Goal: Task Accomplishment & Management: Use online tool/utility

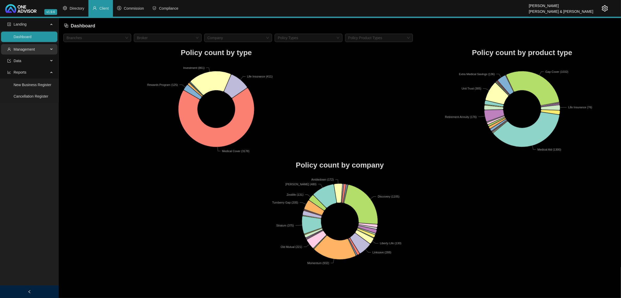
click at [35, 49] on span "Management" at bounding box center [27, 49] width 41 height 10
click at [25, 60] on link "Clients" at bounding box center [19, 62] width 11 height 4
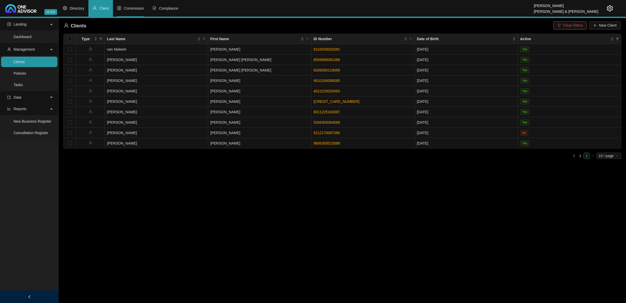
click at [129, 7] on span "Commission" at bounding box center [134, 8] width 20 height 4
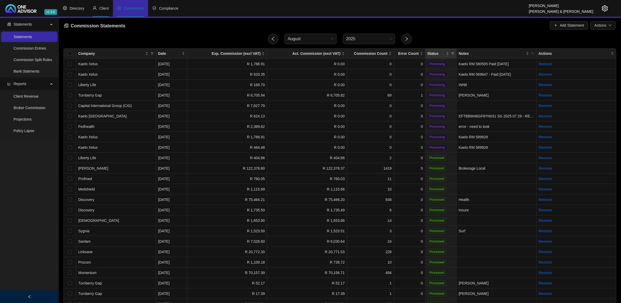
click at [101, 8] on span "Client" at bounding box center [103, 8] width 9 height 4
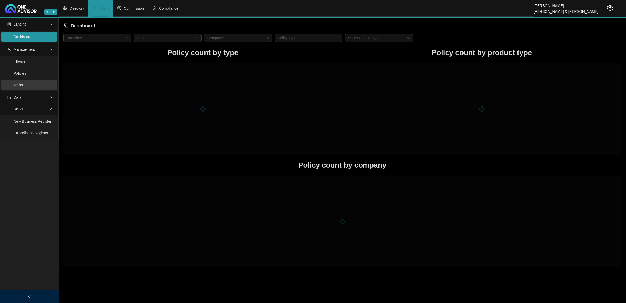
click at [20, 84] on link "Tasks" at bounding box center [18, 85] width 9 height 4
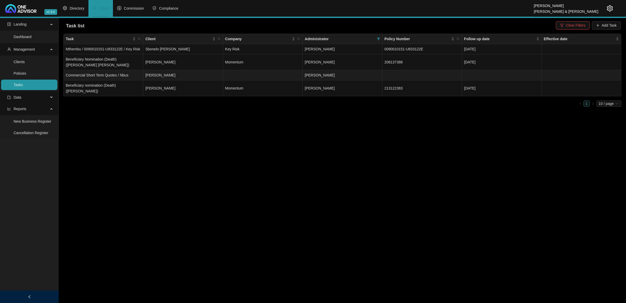
click at [260, 75] on td at bounding box center [263, 75] width 80 height 10
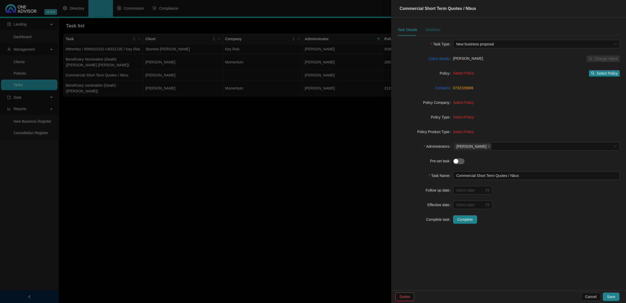
click at [431, 29] on div "Workflow" at bounding box center [433, 30] width 15 height 6
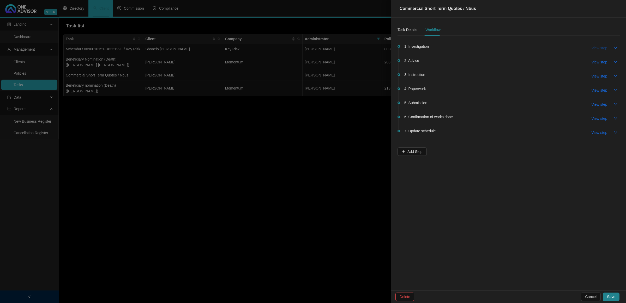
click at [600, 46] on span "View step" at bounding box center [600, 48] width 16 height 6
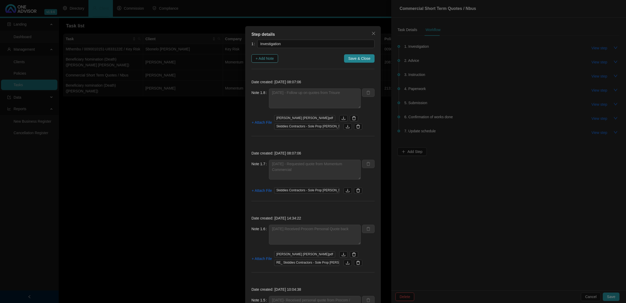
click at [264, 59] on span "+ Add Note" at bounding box center [265, 59] width 18 height 6
type textarea "[DATE] - Follow up on quotes from Trisure"
type textarea "[DATE] - Requested quote from Momentum Commercial"
type textarea "[DATE] Received Procom Personal Quote back"
type textarea "[DATE]- Received personal quote from Procom / Asked [PERSON_NAME] to please inc…"
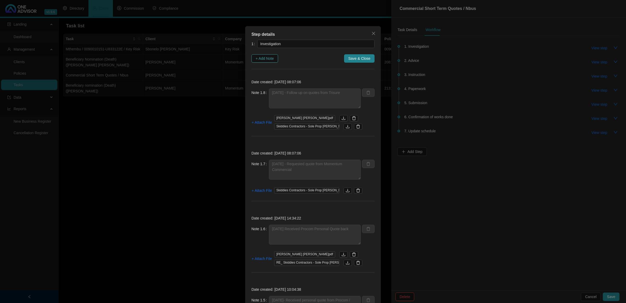
type textarea "[DATE] [PERSON_NAME] sent a whatsapp there will only be 3 vehicles the 2018 Hyu…"
type textarea "[DATE] - Emailed Old Mutual / Trisure and Procom and requested quotations"
type textarea "[DATE] -15.26 - Called and Spoke to [PERSON_NAME] to gather some information 1.…"
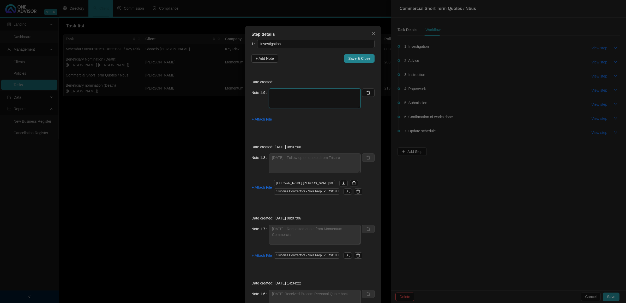
click at [296, 98] on textarea at bounding box center [315, 98] width 92 height 20
type textarea "[DATE] - Follow up with Procom / Trisure and Old Mutual Old Mutual responded - …"
click at [261, 122] on span "+ Attach File" at bounding box center [262, 119] width 20 height 6
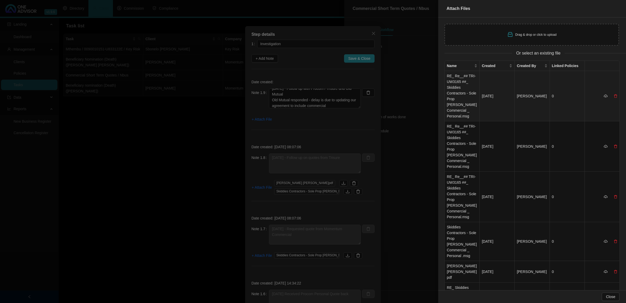
drag, startPoint x: 459, startPoint y: 86, endPoint x: 540, endPoint y: 94, distance: 81.6
click at [459, 86] on td "RE_ Re__## TRI-UW3165 ##_ Skiddies Contractors - Sole Prop [PERSON_NAME] Commer…" at bounding box center [462, 96] width 35 height 50
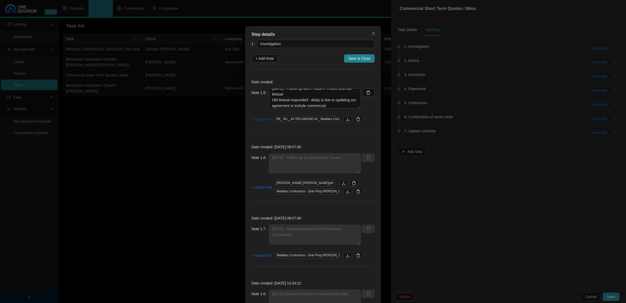
click at [255, 117] on span "+ Attach File" at bounding box center [262, 119] width 20 height 6
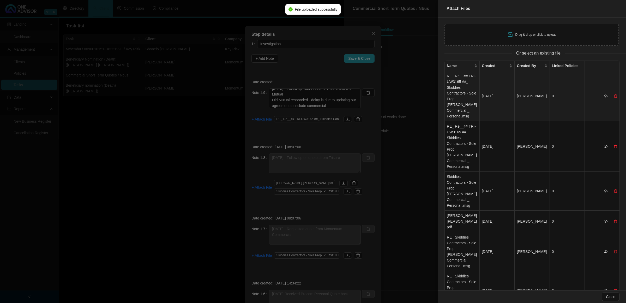
click at [460, 89] on td "RE_ Re__## TRI-UW3165 ##_ Skiddies Contractors - Sole Prop [PERSON_NAME] Commer…" at bounding box center [462, 96] width 35 height 50
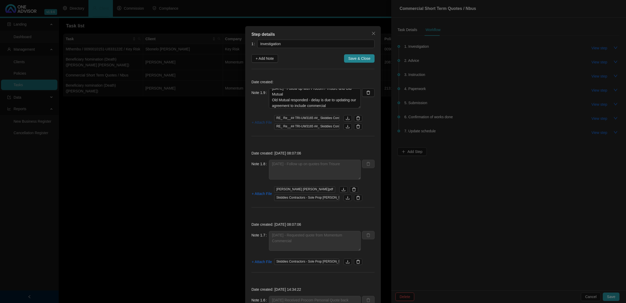
click at [261, 120] on span "+ Attach File" at bounding box center [262, 123] width 20 height 6
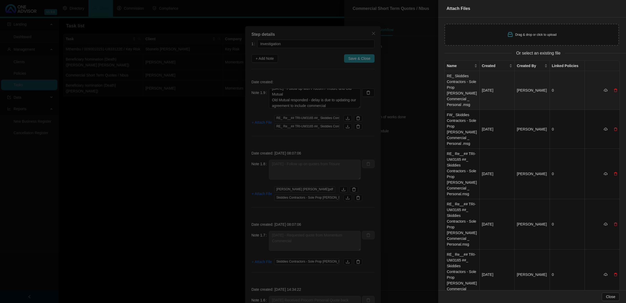
click at [459, 93] on td "RE_ Skiddies Contractors - Sole Prop [PERSON_NAME] Commercial _ Personal .msg" at bounding box center [462, 90] width 35 height 39
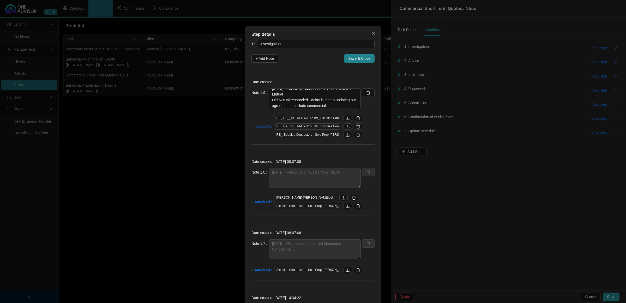
click at [261, 127] on span "+ Attach File" at bounding box center [262, 127] width 20 height 6
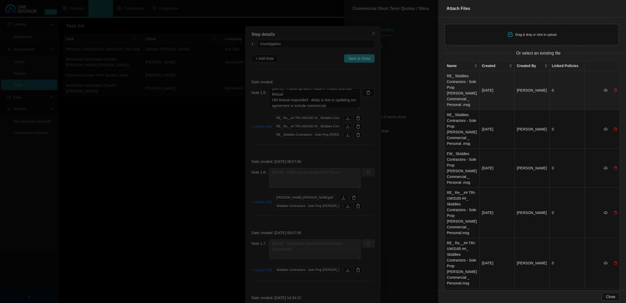
click at [449, 85] on td "RE_ Skiddies Contractors - Sole Prop [PERSON_NAME] Commercial _ Personal .msg" at bounding box center [462, 90] width 35 height 39
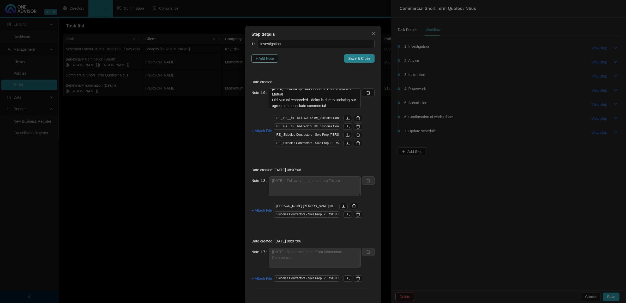
click at [258, 57] on span "+ Add Note" at bounding box center [265, 59] width 18 height 6
type textarea "[DATE] - Follow up with Procom / Trisure and Old Mutual Old Mutual responded - …"
type textarea "[DATE] - Follow up on quotes from Trisure"
type textarea "[DATE] - Requested quote from Momentum Commercial"
type textarea "[DATE] Received Procom Personal Quote back"
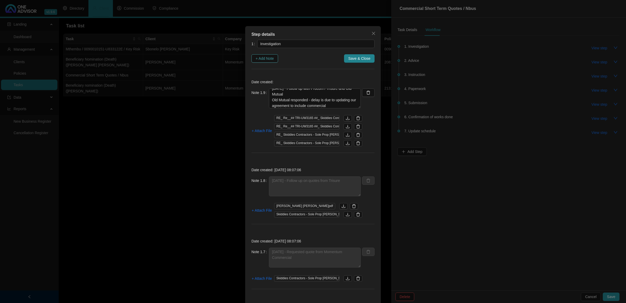
type textarea "[DATE]- Received personal quote from Procom / Asked [PERSON_NAME] to please inc…"
type textarea "[DATE] [PERSON_NAME] sent a whatsapp there will only be 3 vehicles the 2018 Hyu…"
type textarea "[DATE] - Emailed Old Mutual / Trisure and Procom and requested quotations"
type textarea "[DATE] -15.26 - Called and Spoke to [PERSON_NAME] to gather some information 1.…"
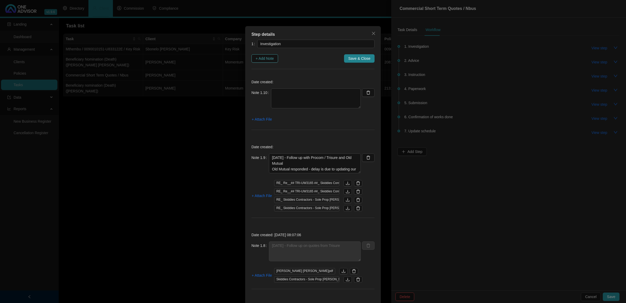
scroll to position [0, 0]
click at [291, 98] on textarea at bounding box center [316, 98] width 90 height 20
click at [284, 103] on textarea "[DATE]" at bounding box center [316, 98] width 90 height 20
click at [294, 98] on textarea "[DATE]" at bounding box center [316, 98] width 90 height 20
paste textarea "[DATE] – 10.11 – CALLED PROCOM – SPOKE TO [PERSON_NAME] SHE SAID [PERSON_NAME] …"
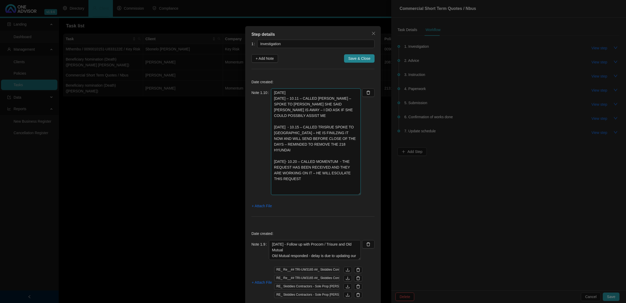
drag, startPoint x: 357, startPoint y: 108, endPoint x: 347, endPoint y: 194, distance: 87.5
click at [347, 194] on textarea "[DATE] [DATE] – 10.11 – CALLED [PERSON_NAME] – SPOKE TO [PERSON_NAME] SHE SAID …" at bounding box center [316, 141] width 90 height 106
drag, startPoint x: 295, startPoint y: 93, endPoint x: 266, endPoint y: 94, distance: 29.8
click at [266, 94] on div "Note 1.10 [DATE] [DATE] – 10.11 – CALLED PROCOM – SPOKE TO [PERSON_NAME] SHE SA…" at bounding box center [306, 141] width 109 height 106
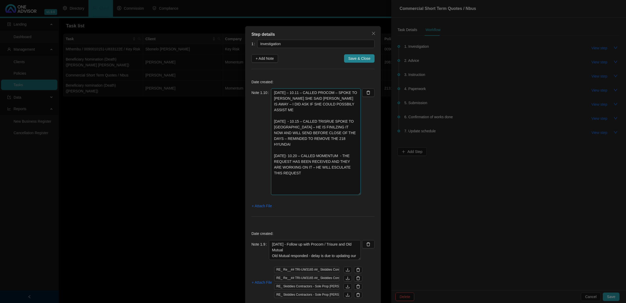
drag, startPoint x: 294, startPoint y: 99, endPoint x: 302, endPoint y: 106, distance: 10.4
click at [293, 100] on textarea "[DATE] – 10.11 – CALLED PROCOM – SPOKE TO [PERSON_NAME] SHE SAID [PERSON_NAME] …" at bounding box center [316, 141] width 90 height 106
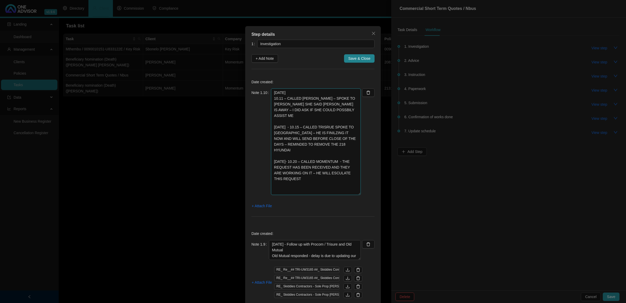
drag, startPoint x: 282, startPoint y: 103, endPoint x: 329, endPoint y: 124, distance: 51.8
click at [285, 105] on textarea "[DATE] 10.11 – CALLED [PERSON_NAME] – SPOKE TO [PERSON_NAME] SHE SAID [PERSON_N…" at bounding box center [316, 141] width 90 height 106
drag, startPoint x: 323, startPoint y: 114, endPoint x: 288, endPoint y: 105, distance: 36.0
click at [288, 105] on textarea "[DATE] 10.11 –CaCALLED PROCOM – SPOKE TO [PERSON_NAME] SHE SAID [PERSON_NAME] I…" at bounding box center [316, 141] width 90 height 106
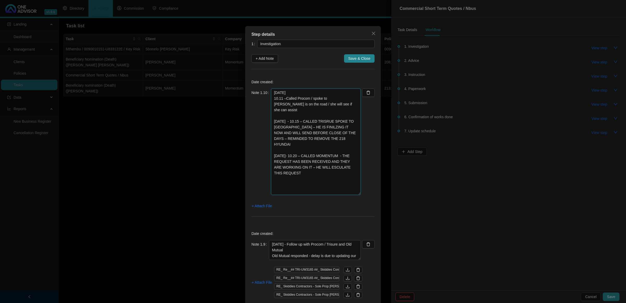
drag, startPoint x: 322, startPoint y: 138, endPoint x: 308, endPoint y: 119, distance: 23.5
click at [308, 119] on textarea "[DATE] 10.11 –Called Procom / spoke to [PERSON_NAME] is on the road / she will …" at bounding box center [316, 141] width 90 height 106
drag, startPoint x: 288, startPoint y: 174, endPoint x: 307, endPoint y: 156, distance: 26.6
click at [307, 156] on textarea "[DATE] 10.11 –Called Procom / spoke to [PERSON_NAME] is on the road / she will …" at bounding box center [316, 141] width 90 height 106
drag, startPoint x: 293, startPoint y: 156, endPoint x: 262, endPoint y: 156, distance: 30.8
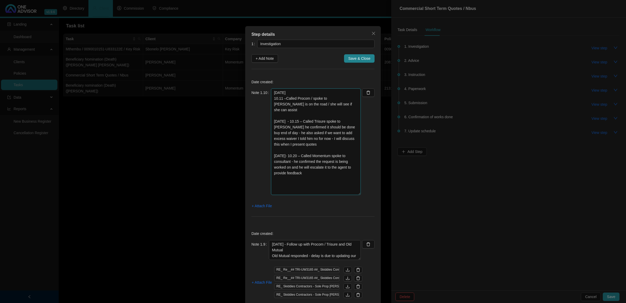
click at [262, 156] on div "Note 1.10 [DATE] 10.11 –Called Procom / spoke to [PERSON_NAME] is on the road /…" at bounding box center [306, 141] width 109 height 106
drag, startPoint x: 295, startPoint y: 123, endPoint x: 266, endPoint y: 121, distance: 29.6
click at [266, 121] on div "Note 1.10 [DATE] 10.11 –Called Procom / spoke to [PERSON_NAME] is on the road /…" at bounding box center [306, 141] width 109 height 106
type textarea "[DATE] 10.11 –Called Procom / spoke to [PERSON_NAME] is on the road / she will …"
click at [358, 58] on span "Save & Close" at bounding box center [359, 59] width 22 height 6
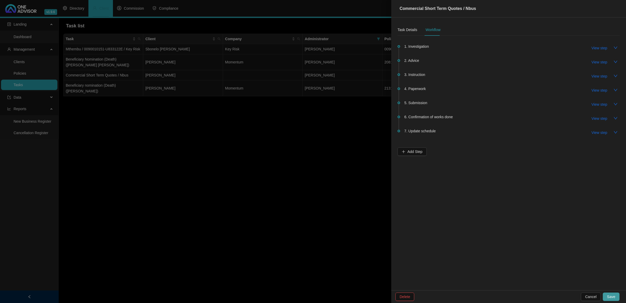
click at [611, 294] on span "Save" at bounding box center [611, 297] width 8 height 6
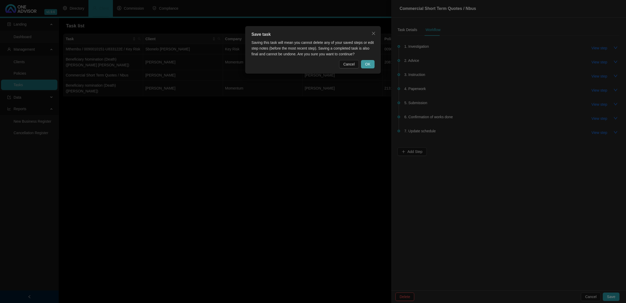
click at [373, 64] on button "OK" at bounding box center [368, 64] width 14 height 8
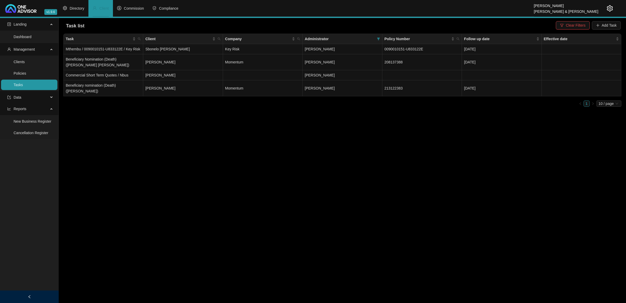
click at [480, 174] on main "Landing Dashboard Management Clients Policies Tasks Data Reports New Business R…" at bounding box center [313, 160] width 626 height 285
click at [136, 8] on span "Commission" at bounding box center [134, 8] width 20 height 4
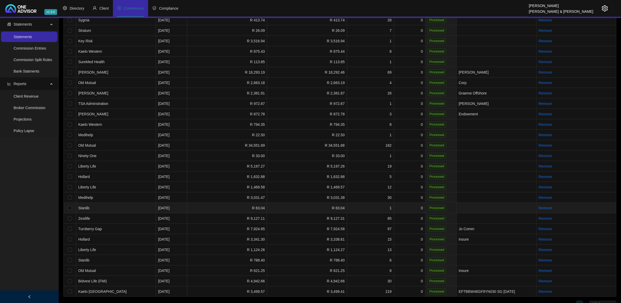
scroll to position [341, 0]
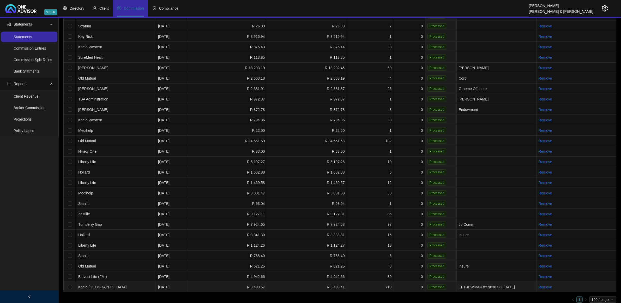
click at [216, 284] on td "R 3,499.57" at bounding box center [227, 287] width 80 height 10
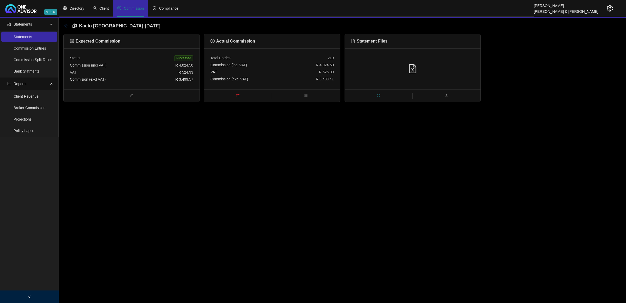
click at [65, 25] on icon "arrow-left" at bounding box center [66, 26] width 4 height 4
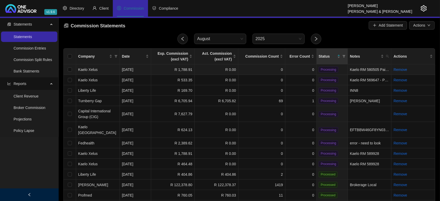
click at [367, 70] on td "Kaelo RM 580505 Paid [DATE]" at bounding box center [370, 69] width 44 height 10
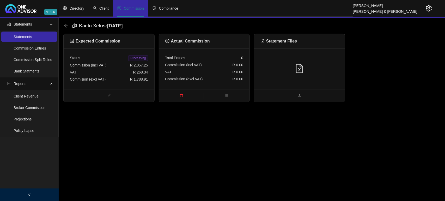
click at [123, 80] on div "Commision (excl VAT) R 1,788.91" at bounding box center [109, 79] width 78 height 7
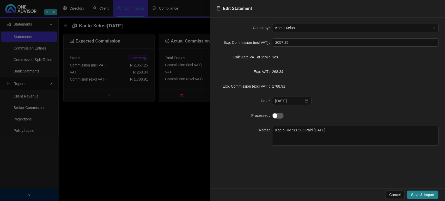
click at [132, 157] on div at bounding box center [222, 100] width 445 height 201
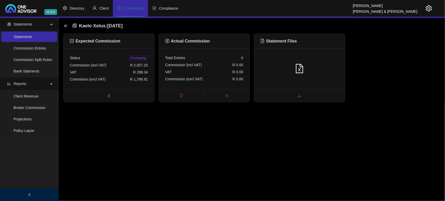
click at [68, 26] on div "Kaelo Xelus : [DATE]" at bounding box center [95, 25] width 62 height 9
click at [68, 25] on icon "arrow-left" at bounding box center [66, 26] width 4 height 4
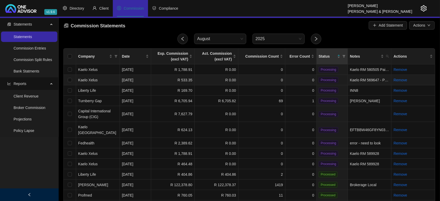
click at [297, 79] on td "0" at bounding box center [301, 80] width 31 height 10
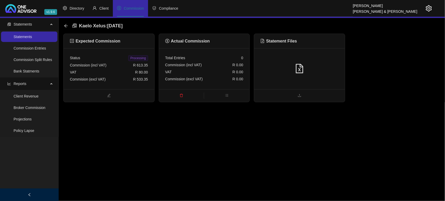
click at [125, 76] on div "Commision (excl VAT) R 533.35" at bounding box center [109, 79] width 78 height 7
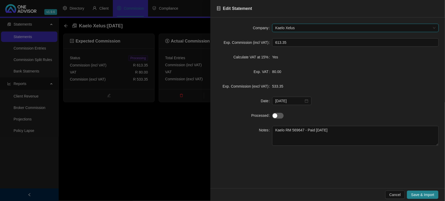
click at [133, 161] on div at bounding box center [222, 100] width 445 height 201
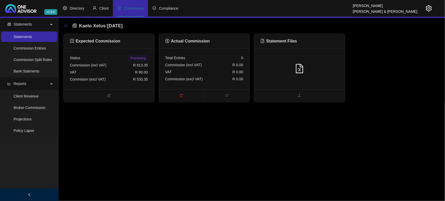
click at [67, 26] on icon "arrow-left" at bounding box center [66, 26] width 4 height 4
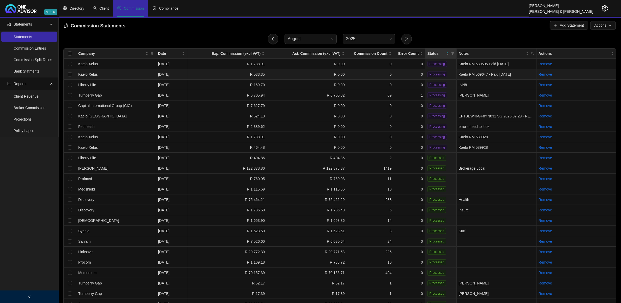
click at [396, 75] on td "0" at bounding box center [409, 74] width 31 height 10
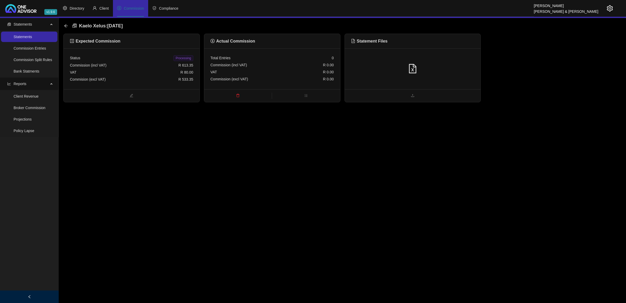
click at [396, 75] on div at bounding box center [413, 68] width 136 height 41
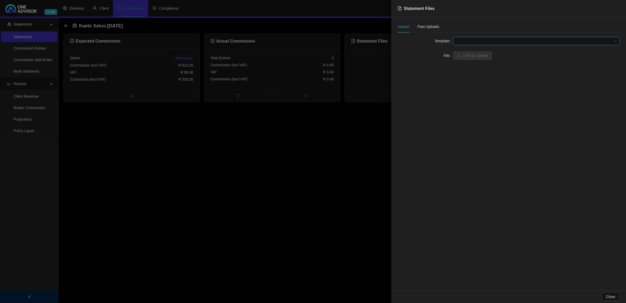
click at [481, 41] on span at bounding box center [536, 41] width 160 height 8
click at [470, 52] on div "Kaelo Xelus" at bounding box center [536, 52] width 158 height 6
click at [305, 131] on div at bounding box center [313, 151] width 626 height 303
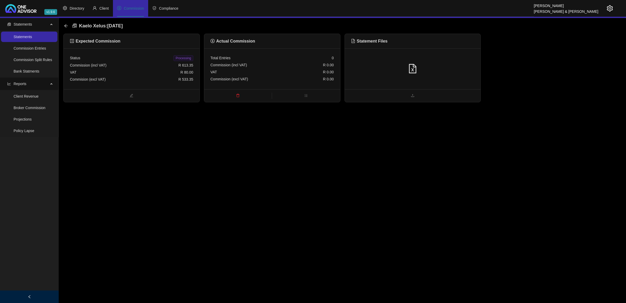
click at [63, 25] on div "Kaelo Xelus : [DATE]" at bounding box center [342, 26] width 558 height 16
click at [65, 24] on icon "arrow-left" at bounding box center [66, 26] width 4 height 4
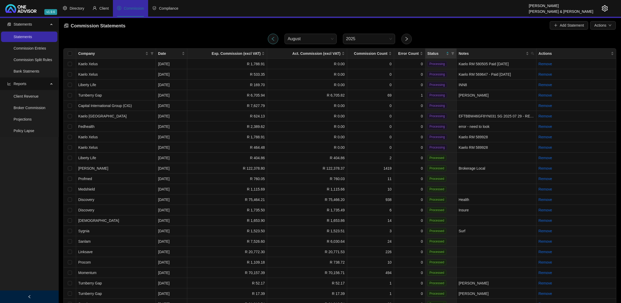
click at [272, 35] on button "button" at bounding box center [273, 39] width 10 height 10
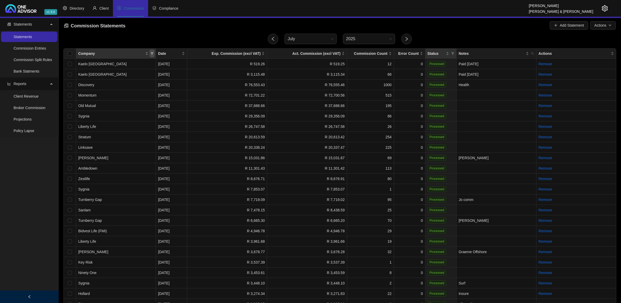
click at [153, 55] on span "Company" at bounding box center [152, 54] width 5 height 8
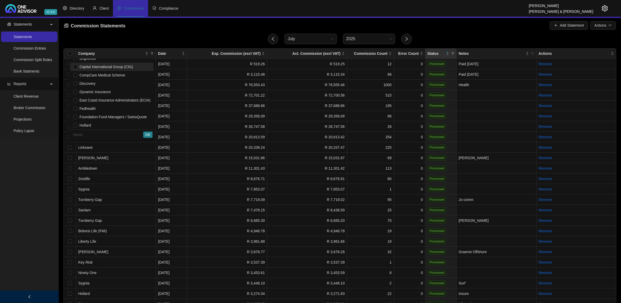
scroll to position [98, 0]
click at [94, 89] on span "Kaelo Xelus" at bounding box center [88, 91] width 22 height 4
checkbox input "true"
click at [148, 134] on span "OK" at bounding box center [147, 135] width 5 height 6
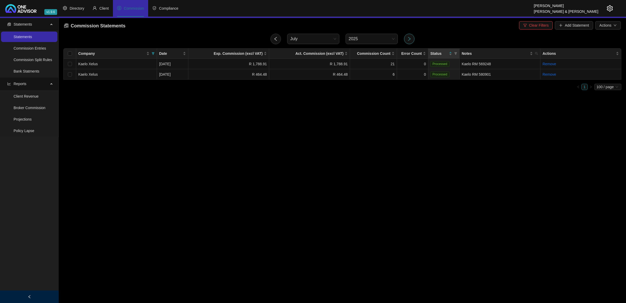
click at [410, 39] on icon "right" at bounding box center [409, 39] width 5 height 5
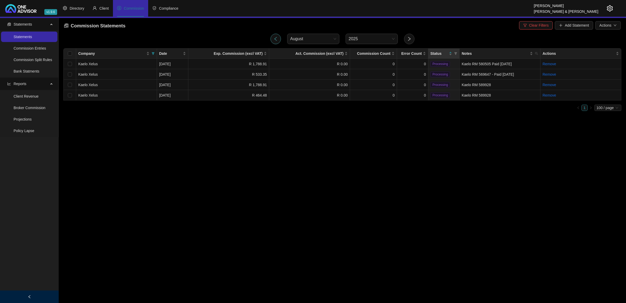
click at [274, 39] on icon "left" at bounding box center [275, 39] width 5 height 5
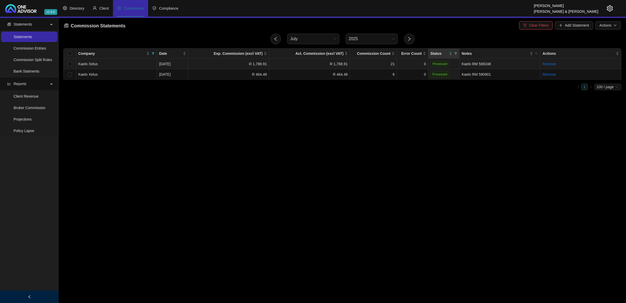
click at [395, 63] on td "21" at bounding box center [373, 64] width 47 height 10
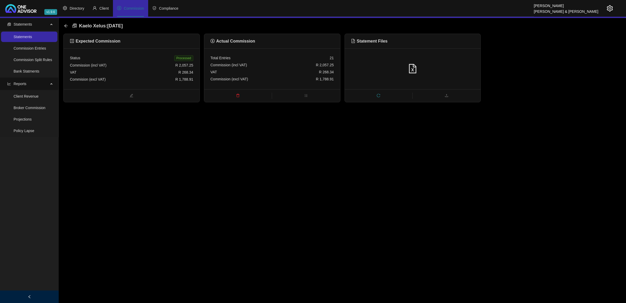
click at [395, 63] on div at bounding box center [413, 68] width 136 height 41
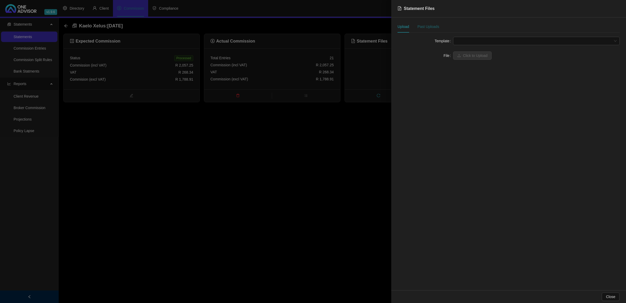
click at [429, 25] on div "Past Uploads" at bounding box center [428, 27] width 22 height 6
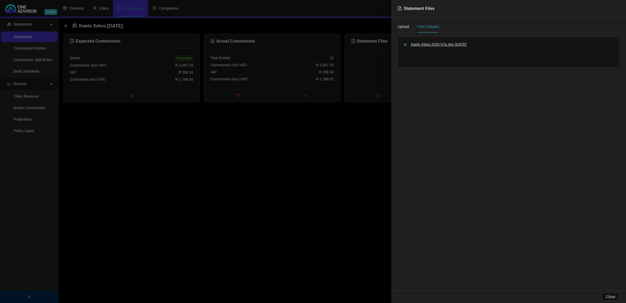
click at [431, 45] on span "Kaelo Xelus 2025-07a.xlsx" at bounding box center [432, 44] width 43 height 4
click at [292, 148] on div at bounding box center [313, 151] width 626 height 303
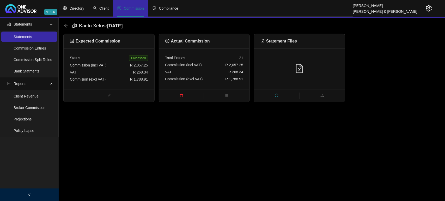
click at [116, 69] on div "VAT R 268.34" at bounding box center [109, 72] width 78 height 7
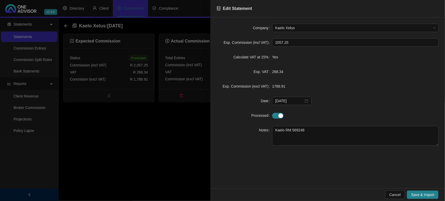
click at [156, 155] on div at bounding box center [222, 100] width 445 height 201
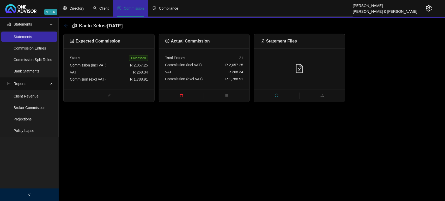
click at [65, 27] on icon "arrow-left" at bounding box center [66, 26] width 4 height 4
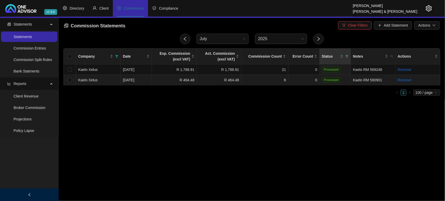
click at [208, 79] on td "R 464.48" at bounding box center [219, 80] width 45 height 10
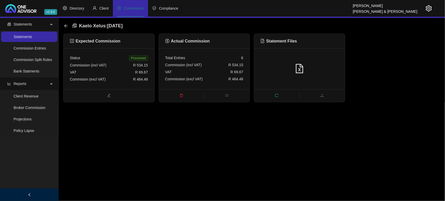
click at [288, 61] on div at bounding box center [299, 68] width 91 height 41
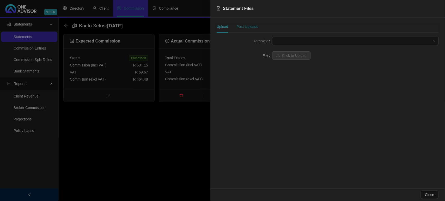
click at [243, 26] on div "Past Uploads" at bounding box center [248, 27] width 22 height 6
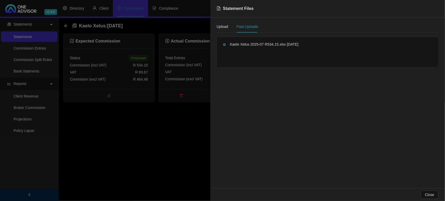
click at [264, 46] on span "Kaelo Xelus 2025-07 R534.15.xlsx" at bounding box center [258, 44] width 56 height 4
click at [273, 45] on span "Kaelo Xelus 2025-07 R534.15.xlsx" at bounding box center [258, 44] width 56 height 4
click at [151, 123] on div at bounding box center [222, 100] width 445 height 201
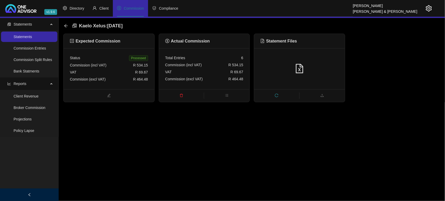
click at [111, 82] on div "Commision (excl VAT) R 464.48" at bounding box center [109, 79] width 78 height 7
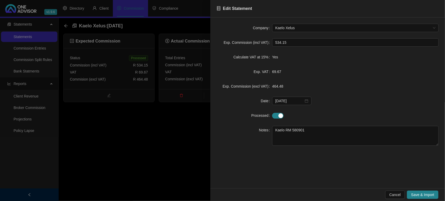
click at [143, 131] on div at bounding box center [222, 100] width 445 height 201
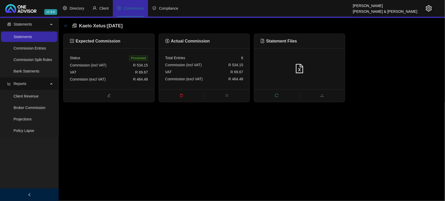
click at [66, 26] on icon "arrow-left" at bounding box center [66, 26] width 4 height 4
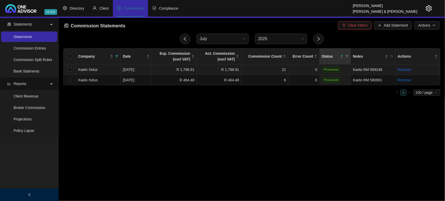
click at [268, 70] on td "21" at bounding box center [265, 69] width 47 height 10
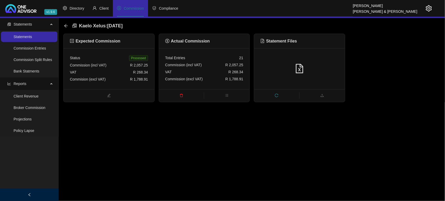
click at [181, 94] on icon "delete" at bounding box center [181, 95] width 3 height 3
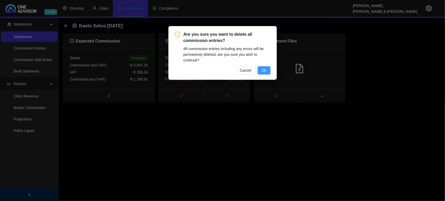
click at [261, 67] on button "Ok" at bounding box center [264, 70] width 13 height 8
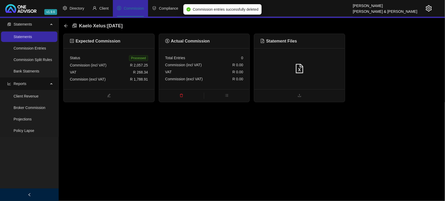
click at [281, 68] on div at bounding box center [300, 69] width 78 height 10
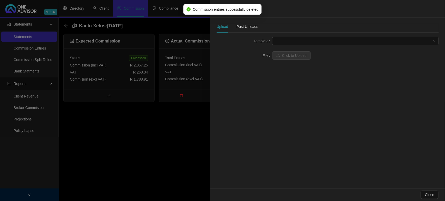
click at [123, 83] on div at bounding box center [222, 100] width 445 height 201
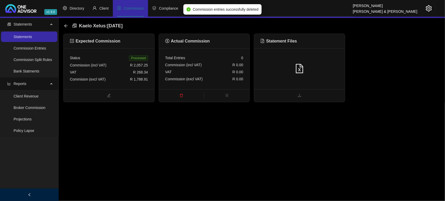
click at [123, 78] on div "Commision (excl VAT) R 1,788.91" at bounding box center [109, 79] width 78 height 7
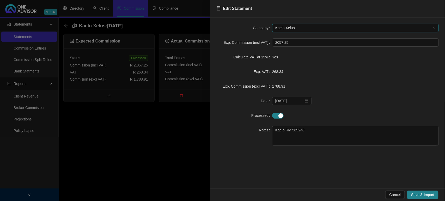
click at [123, 129] on div at bounding box center [222, 100] width 445 height 201
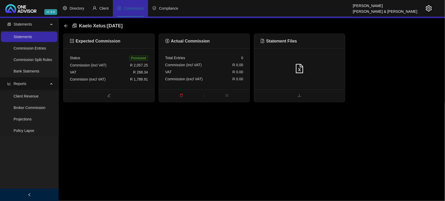
click at [312, 58] on div at bounding box center [299, 68] width 91 height 41
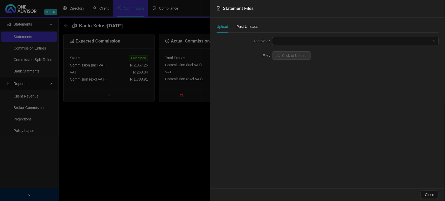
click at [292, 39] on span at bounding box center [356, 41] width 160 height 8
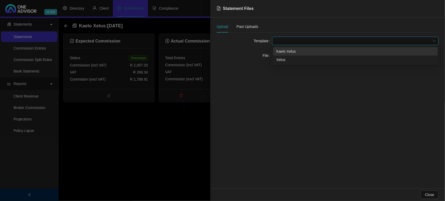
click at [291, 51] on div "Kaelo Xelus" at bounding box center [356, 52] width 158 height 6
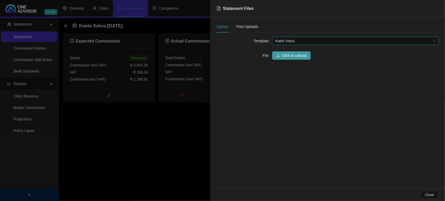
click at [290, 52] on button "Click to Upload" at bounding box center [291, 55] width 39 height 8
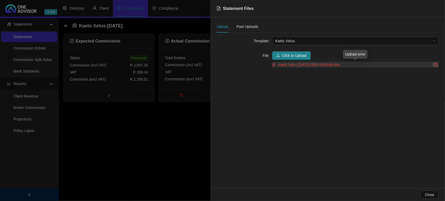
click at [433, 65] on button "button" at bounding box center [436, 64] width 6 height 5
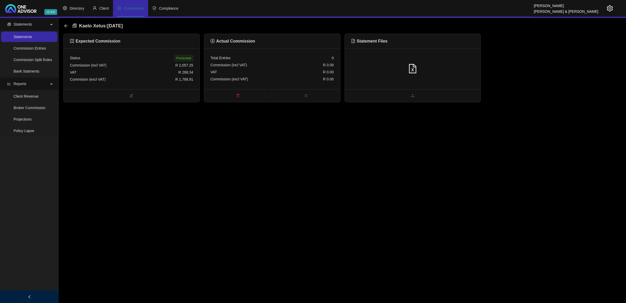
click at [302, 74] on div "VAT R 0.00" at bounding box center [272, 72] width 123 height 7
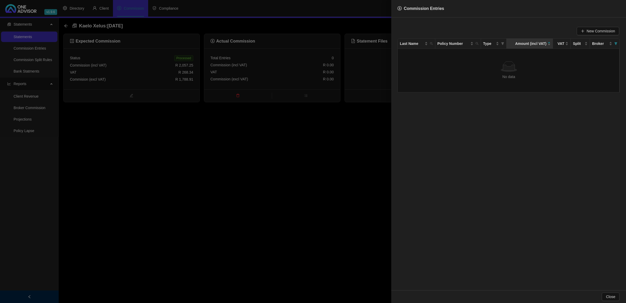
drag, startPoint x: 306, startPoint y: 180, endPoint x: 314, endPoint y: 151, distance: 30.3
click at [306, 177] on div at bounding box center [313, 151] width 626 height 303
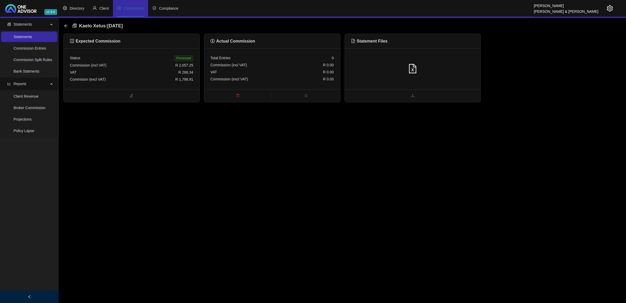
click at [369, 89] on ul at bounding box center [413, 95] width 136 height 13
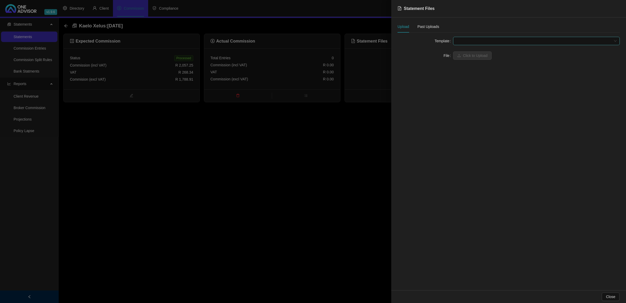
click at [486, 39] on span at bounding box center [536, 41] width 160 height 8
click at [485, 50] on div "Kaelo Xelus" at bounding box center [536, 52] width 158 height 6
click at [474, 55] on span "Click to Upload" at bounding box center [475, 56] width 25 height 6
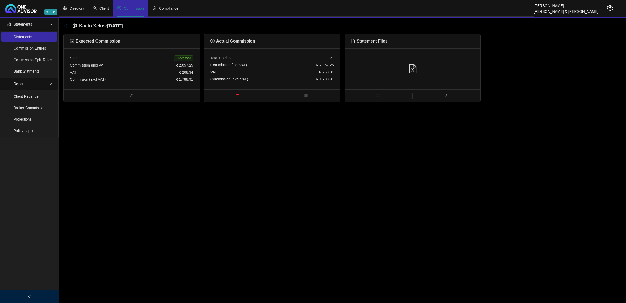
click at [67, 27] on icon "arrow-left" at bounding box center [66, 26] width 4 height 4
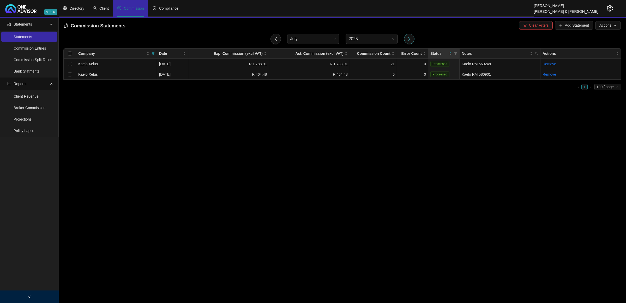
click at [407, 39] on icon "right" at bounding box center [409, 39] width 5 height 5
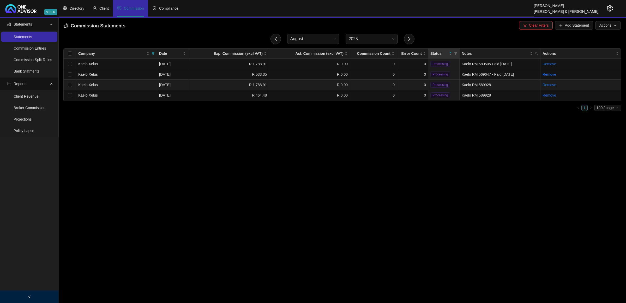
click at [395, 83] on td "0" at bounding box center [373, 85] width 47 height 10
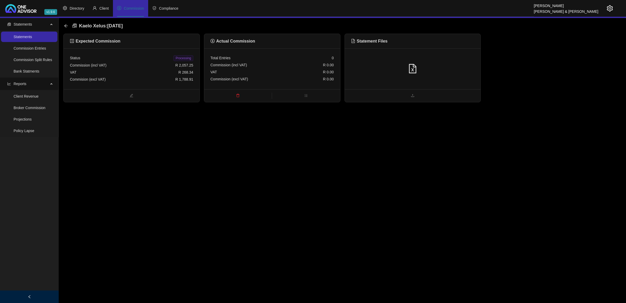
click at [435, 70] on div at bounding box center [412, 69] width 123 height 10
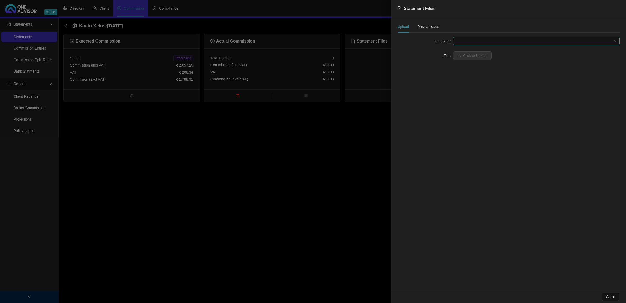
drag, startPoint x: 482, startPoint y: 43, endPoint x: 474, endPoint y: 41, distance: 8.4
click at [475, 40] on span at bounding box center [536, 41] width 160 height 8
click at [467, 51] on div "Kaelo Xelus" at bounding box center [536, 52] width 158 height 6
click at [465, 51] on button "Click to Upload" at bounding box center [472, 55] width 39 height 8
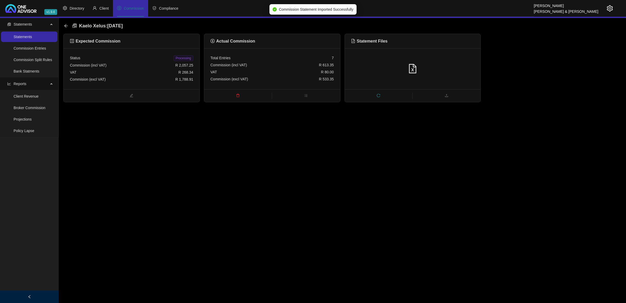
click at [238, 97] on icon "delete" at bounding box center [237, 95] width 3 height 3
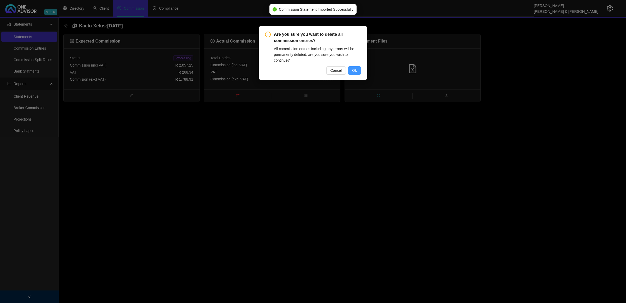
click at [352, 72] on button "Ok" at bounding box center [354, 70] width 13 height 8
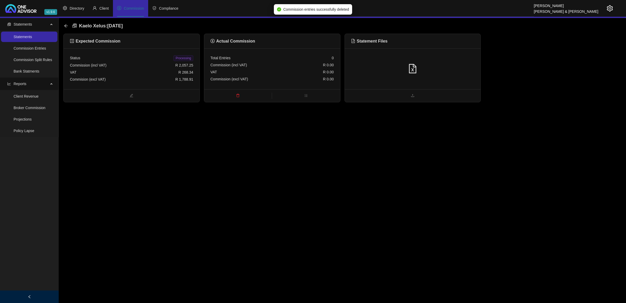
click at [151, 71] on div "VAT R 268.34" at bounding box center [131, 72] width 123 height 7
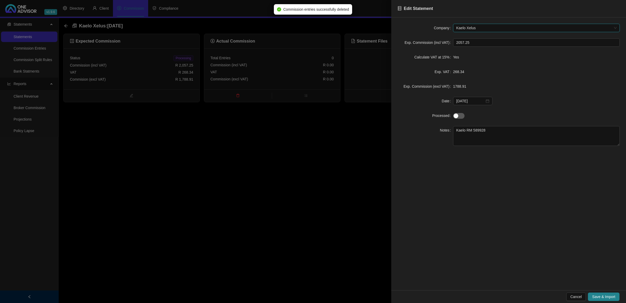
click at [220, 135] on div at bounding box center [313, 151] width 626 height 303
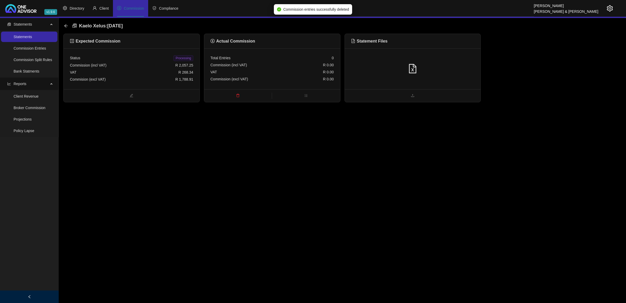
click at [68, 26] on div "Kaelo Xelus : [DATE]" at bounding box center [95, 25] width 62 height 9
click at [68, 27] on icon "arrow-left" at bounding box center [66, 26] width 4 height 4
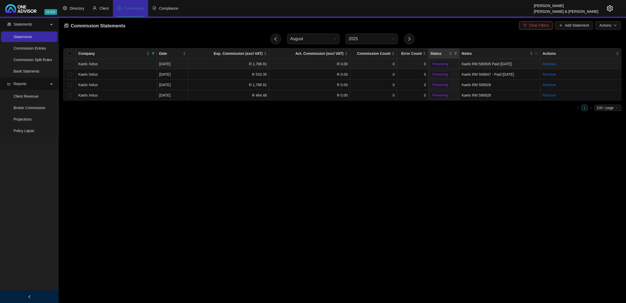
click at [415, 63] on td "0" at bounding box center [412, 64] width 31 height 10
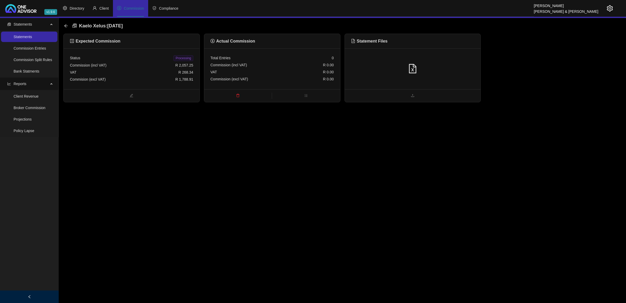
click at [445, 70] on div at bounding box center [412, 69] width 123 height 10
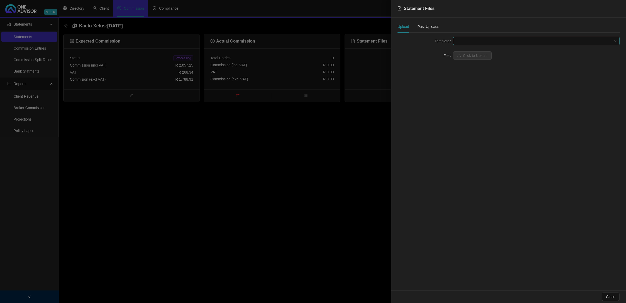
click at [480, 42] on span at bounding box center [536, 41] width 160 height 8
click at [478, 50] on div "Kaelo Xelus" at bounding box center [536, 52] width 158 height 6
click at [471, 54] on span "Click to Upload" at bounding box center [475, 56] width 25 height 6
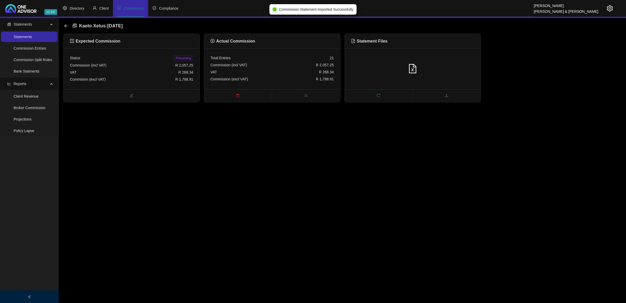
click at [195, 57] on div "Status Processing Commission (incl VAT) R 2,057.25 VAT R 268.34 Commision (excl…" at bounding box center [132, 68] width 136 height 41
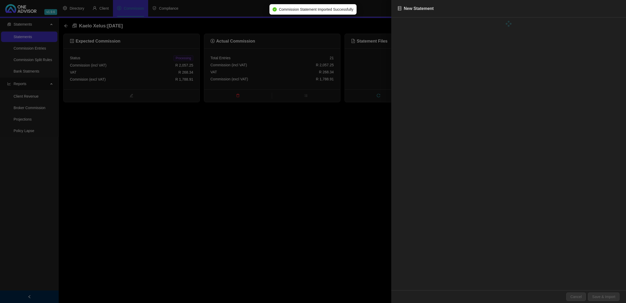
click at [183, 58] on div at bounding box center [313, 151] width 626 height 303
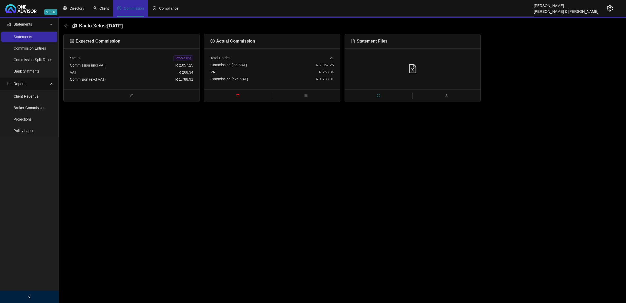
click at [180, 58] on span "Processing" at bounding box center [184, 58] width 20 height 6
click at [66, 25] on icon "arrow-left" at bounding box center [66, 26] width 4 height 4
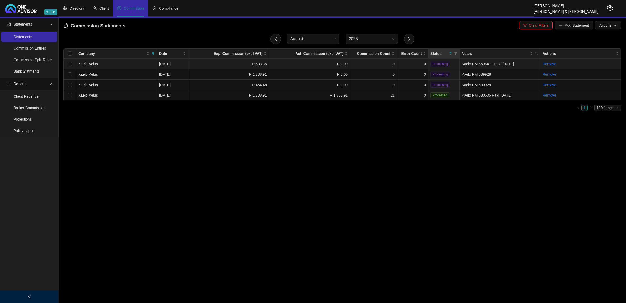
click at [420, 65] on td "0" at bounding box center [412, 64] width 31 height 10
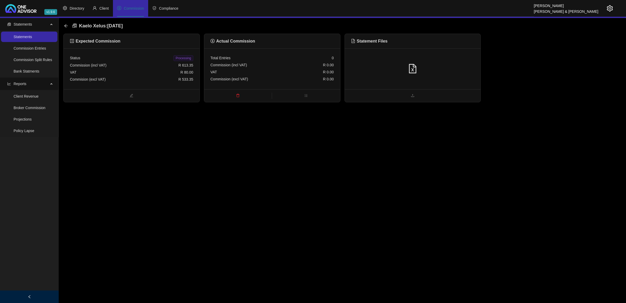
click at [447, 68] on div at bounding box center [412, 69] width 123 height 10
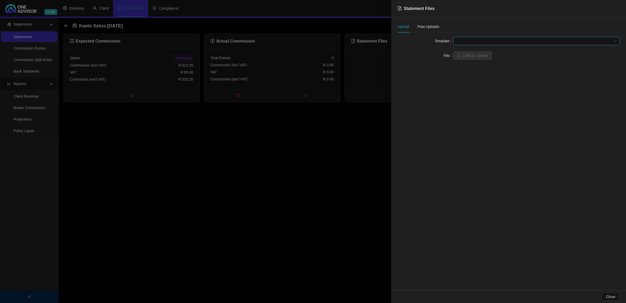
click at [470, 41] on span at bounding box center [536, 41] width 160 height 8
click at [467, 53] on div "Kaelo Xelus" at bounding box center [536, 52] width 158 height 6
click at [467, 53] on span "Click to Upload" at bounding box center [475, 56] width 25 height 6
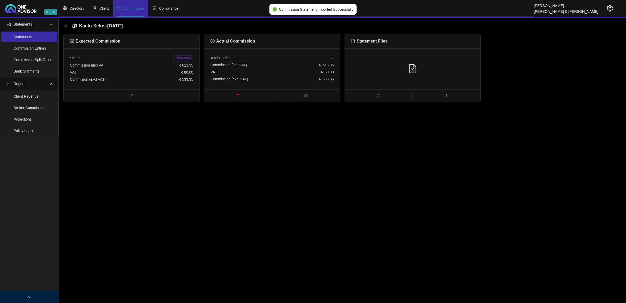
click at [185, 59] on span "Processing" at bounding box center [184, 58] width 20 height 6
click at [67, 25] on icon "arrow-left" at bounding box center [66, 26] width 4 height 4
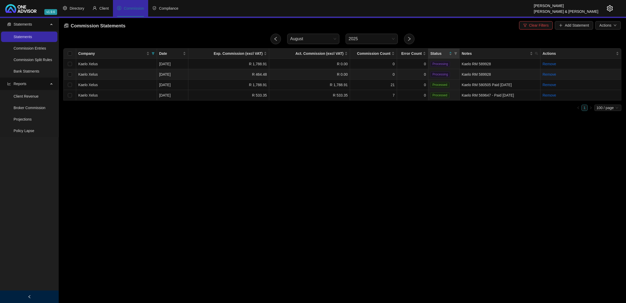
click at [404, 72] on td "0" at bounding box center [412, 74] width 31 height 10
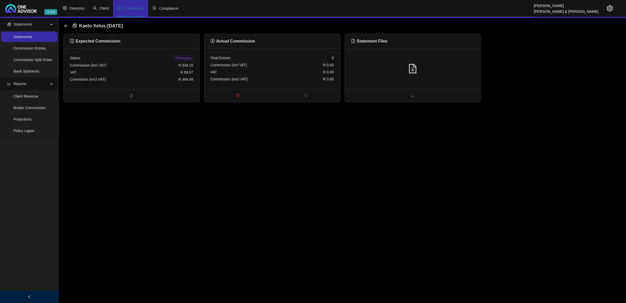
drag, startPoint x: 442, startPoint y: 73, endPoint x: 441, endPoint y: 76, distance: 2.7
click at [441, 76] on div at bounding box center [413, 68] width 136 height 41
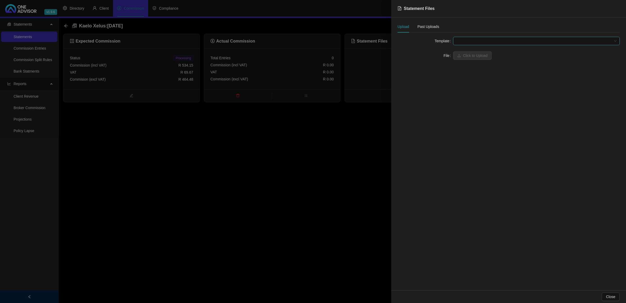
click at [470, 40] on span at bounding box center [536, 41] width 160 height 8
click at [467, 49] on div "Kaelo Xelus" at bounding box center [536, 52] width 158 height 6
click at [466, 54] on span "Click to Upload" at bounding box center [475, 56] width 25 height 6
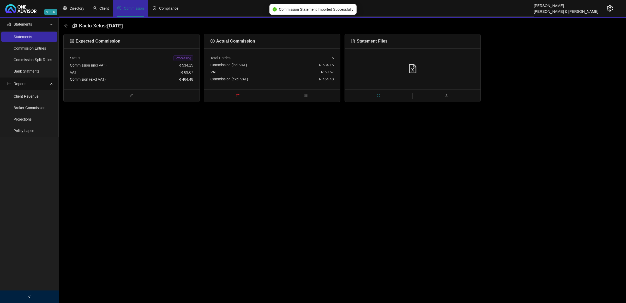
click at [189, 60] on span "Processing" at bounding box center [184, 58] width 20 height 6
click at [64, 25] on icon "arrow-left" at bounding box center [66, 26] width 4 height 4
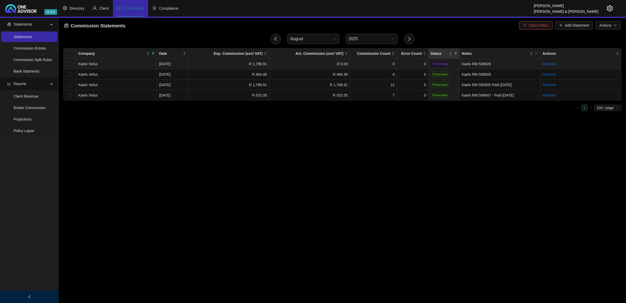
click at [407, 62] on td "0" at bounding box center [412, 64] width 31 height 10
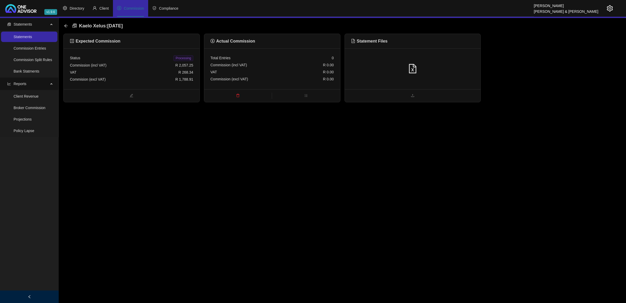
click at [436, 69] on div at bounding box center [412, 69] width 123 height 10
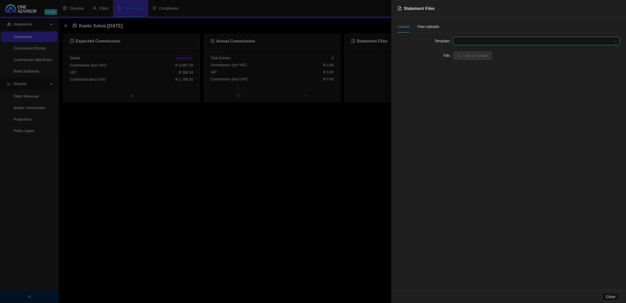
click at [457, 41] on span at bounding box center [536, 41] width 160 height 8
click at [461, 51] on div "Kaelo Xelus" at bounding box center [536, 52] width 158 height 6
click at [461, 51] on button "Click to Upload" at bounding box center [472, 55] width 39 height 8
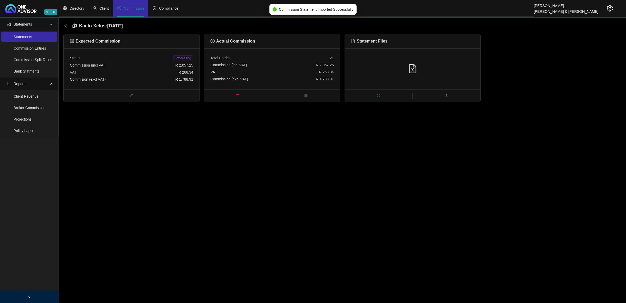
click at [178, 58] on span "Processing" at bounding box center [184, 58] width 20 height 6
click at [64, 24] on icon "arrow-left" at bounding box center [66, 26] width 4 height 4
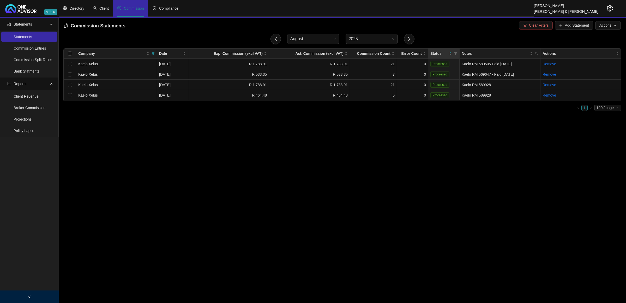
click at [540, 24] on span "Clear Filters" at bounding box center [539, 25] width 20 height 6
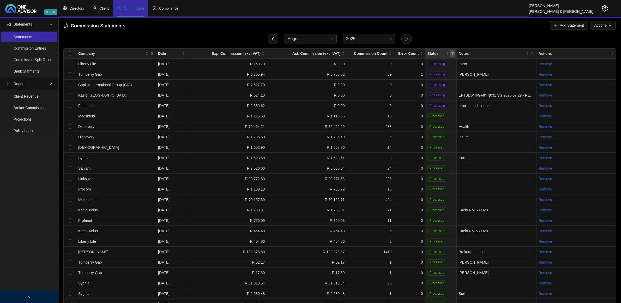
click at [452, 54] on icon "filter" at bounding box center [452, 53] width 3 height 3
click at [447, 74] on span "Processing" at bounding box center [441, 72] width 20 height 4
checkbox input "true"
click at [449, 81] on span "OK" at bounding box center [448, 83] width 5 height 6
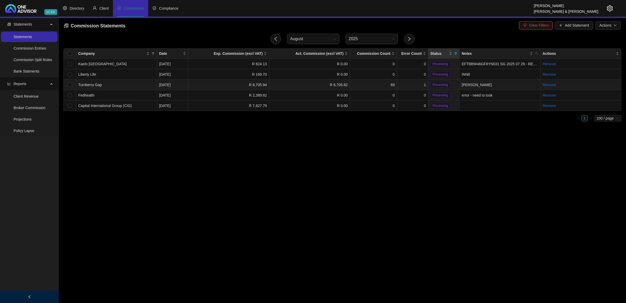
click at [419, 87] on td "1" at bounding box center [412, 85] width 31 height 10
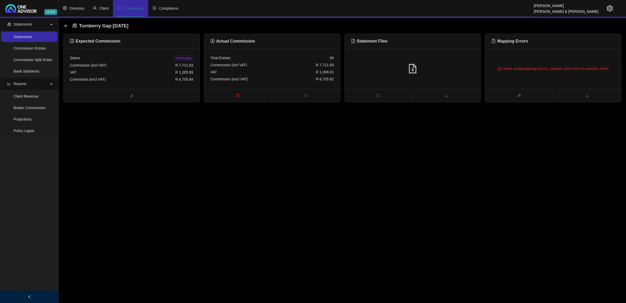
click at [550, 74] on div "There are 1 mapping errors, please click here to resolve them" at bounding box center [553, 68] width 123 height 17
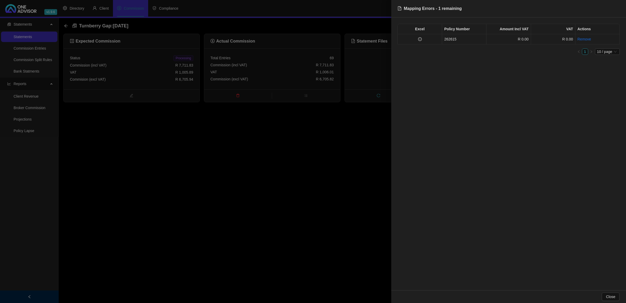
click at [451, 41] on td "262615" at bounding box center [464, 39] width 44 height 10
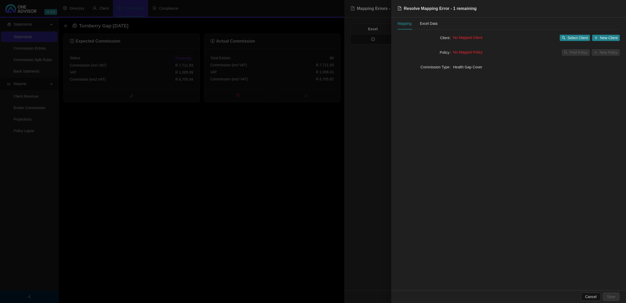
click at [398, 77] on div "Client No Mapped Client Select Client New Client Policy No Mapped Policy Find P…" at bounding box center [509, 56] width 222 height 44
click at [380, 80] on div at bounding box center [313, 151] width 626 height 303
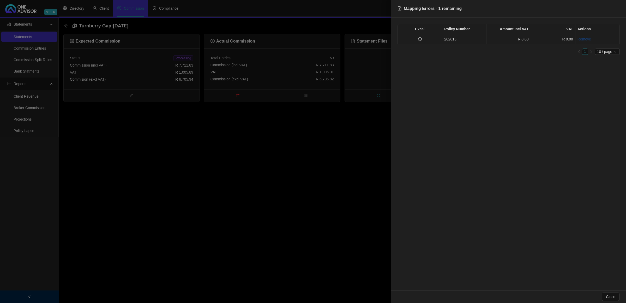
click at [586, 38] on link "Remove" at bounding box center [585, 39] width 14 height 4
click at [616, 28] on span "Yes" at bounding box center [619, 28] width 6 height 6
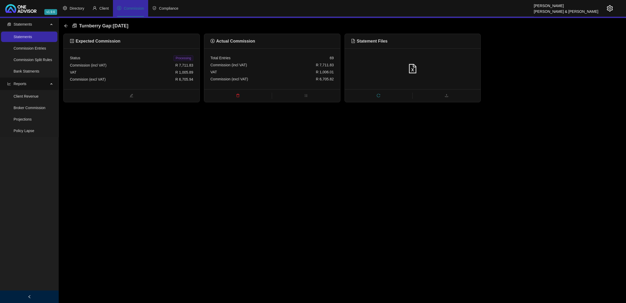
click at [189, 58] on span "Processing" at bounding box center [184, 58] width 20 height 6
click at [67, 26] on icon "arrow-left" at bounding box center [66, 26] width 4 height 4
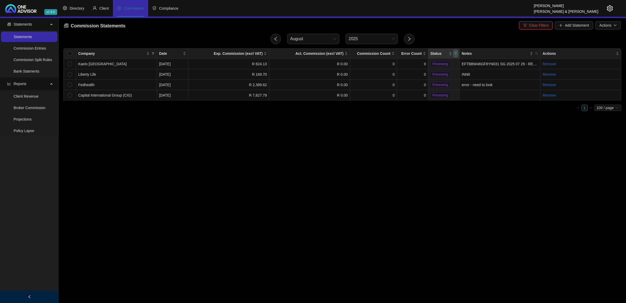
drag, startPoint x: 458, startPoint y: 52, endPoint x: 453, endPoint y: 56, distance: 5.6
click at [457, 53] on span at bounding box center [455, 54] width 5 height 8
click at [447, 71] on span "Processing" at bounding box center [444, 72] width 20 height 4
checkbox input "false"
click at [448, 81] on button "OK" at bounding box center [451, 82] width 9 height 6
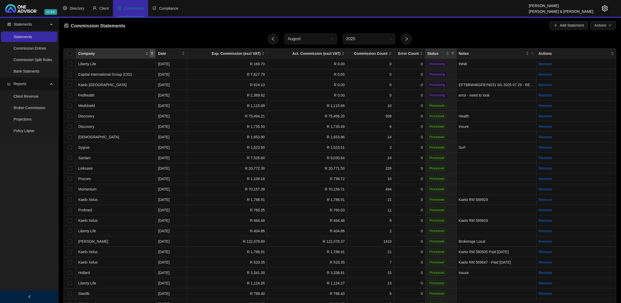
click at [152, 52] on icon "filter" at bounding box center [152, 53] width 3 height 3
click at [112, 91] on span "Kaelo Xelus" at bounding box center [111, 91] width 77 height 6
checkbox input "true"
click at [145, 131] on div "Reset OK" at bounding box center [112, 134] width 86 height 10
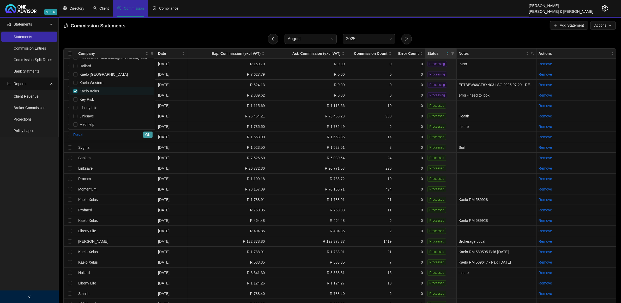
click at [149, 134] on span "OK" at bounding box center [147, 135] width 5 height 6
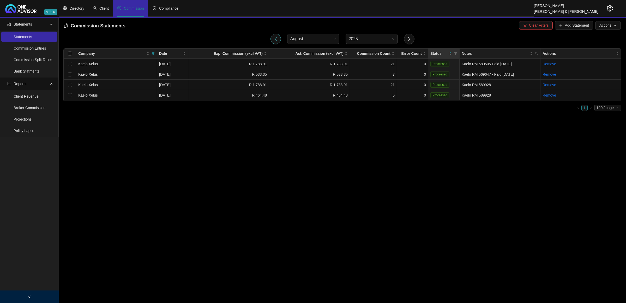
click at [276, 39] on icon "left" at bounding box center [275, 39] width 5 height 5
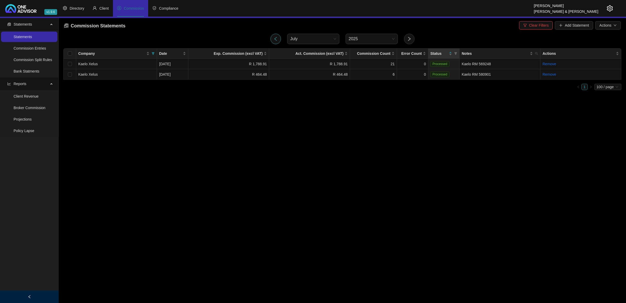
click at [277, 42] on button "button" at bounding box center [276, 39] width 10 height 10
click at [406, 38] on button "button" at bounding box center [409, 39] width 10 height 10
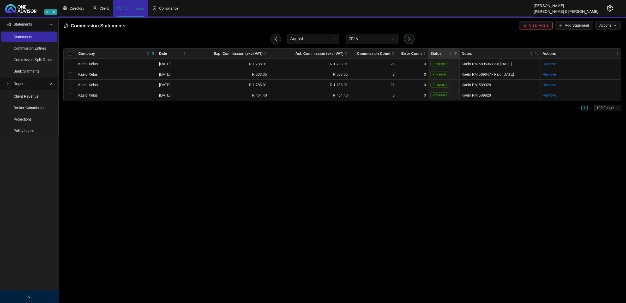
click at [413, 37] on button "button" at bounding box center [409, 39] width 10 height 10
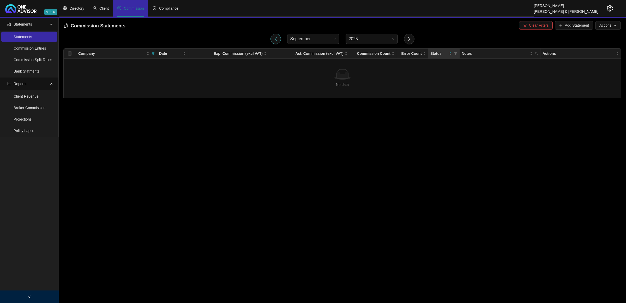
click at [271, 40] on button "button" at bounding box center [276, 39] width 10 height 10
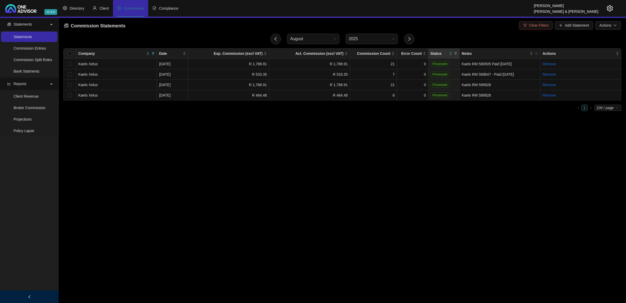
click at [536, 26] on span "Clear Filters" at bounding box center [539, 25] width 20 height 6
